Goal: Transaction & Acquisition: Purchase product/service

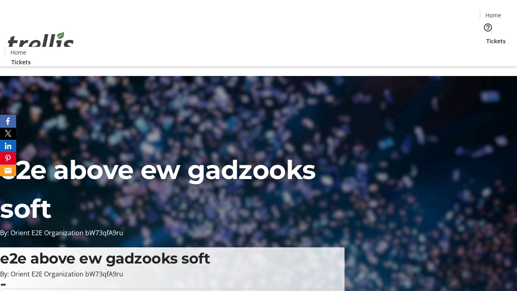
click at [486, 37] on span "Tickets" at bounding box center [495, 41] width 19 height 8
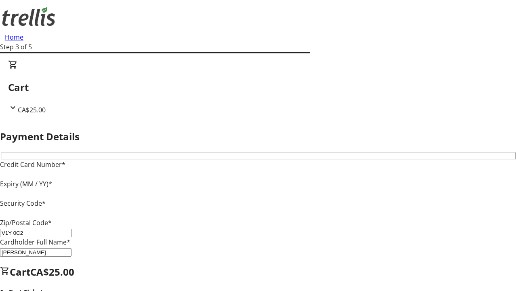
type input "V1Y 0C2"
